Goal: Check status: Verify the current state of an ongoing process or item

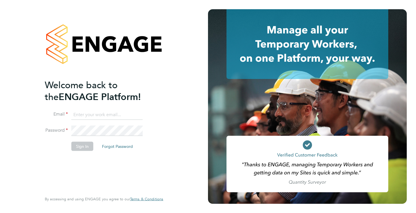
type input "[EMAIL_ADDRESS][DOMAIN_NAME]"
click at [75, 147] on button "Sign In" at bounding box center [82, 146] width 22 height 9
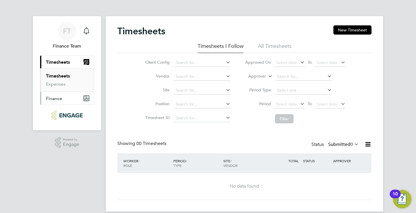
click at [56, 98] on span "Finance" at bounding box center [54, 98] width 16 height 5
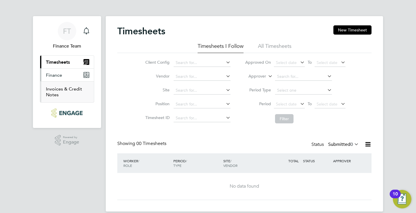
click at [54, 92] on link "Invoices & Credit Notes" at bounding box center [64, 91] width 36 height 11
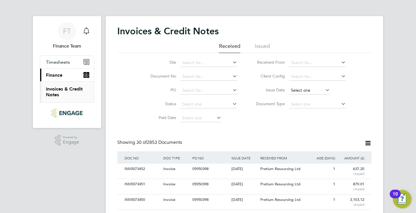
click at [309, 87] on input at bounding box center [309, 91] width 41 height 8
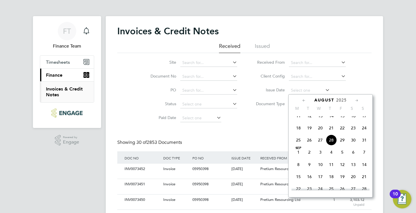
click at [322, 145] on span "27" at bounding box center [320, 140] width 11 height 11
type input "27 Aug 2025"
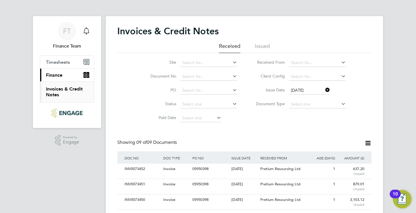
click at [350, 111] on li "Document Type" at bounding box center [298, 105] width 108 height 14
click at [324, 89] on icon at bounding box center [324, 90] width 0 height 8
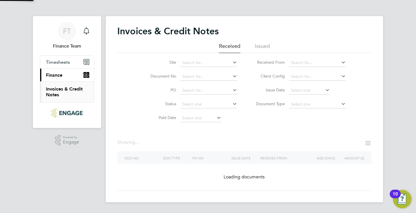
click at [324, 90] on icon at bounding box center [324, 90] width 0 height 8
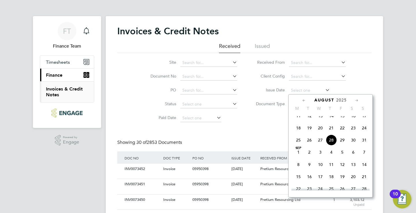
click at [318, 133] on span "20" at bounding box center [320, 128] width 11 height 11
type input "20 Aug 2025"
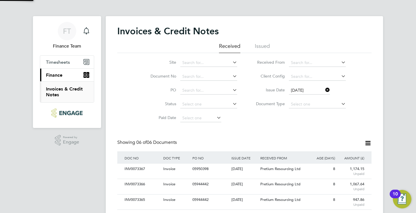
click at [359, 116] on div "Site Document No PO Status Paid Date Issued To Received From Client Config Issu…" at bounding box center [244, 89] width 254 height 72
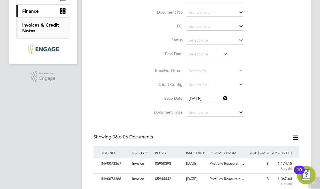
scroll to position [11, 39]
